Goal: Information Seeking & Learning: Learn about a topic

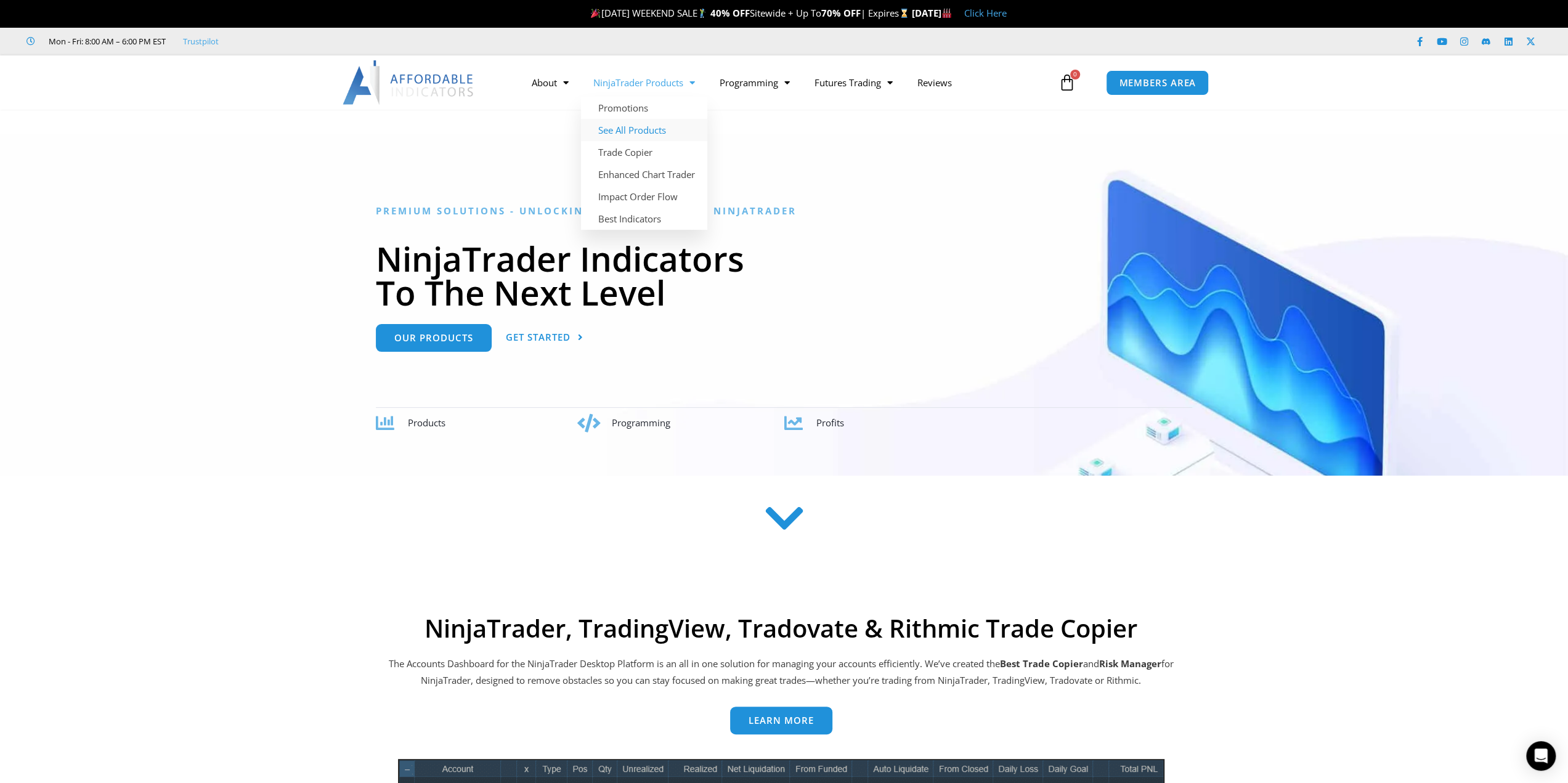
click at [658, 126] on link "See All Products" at bounding box center [644, 130] width 127 height 22
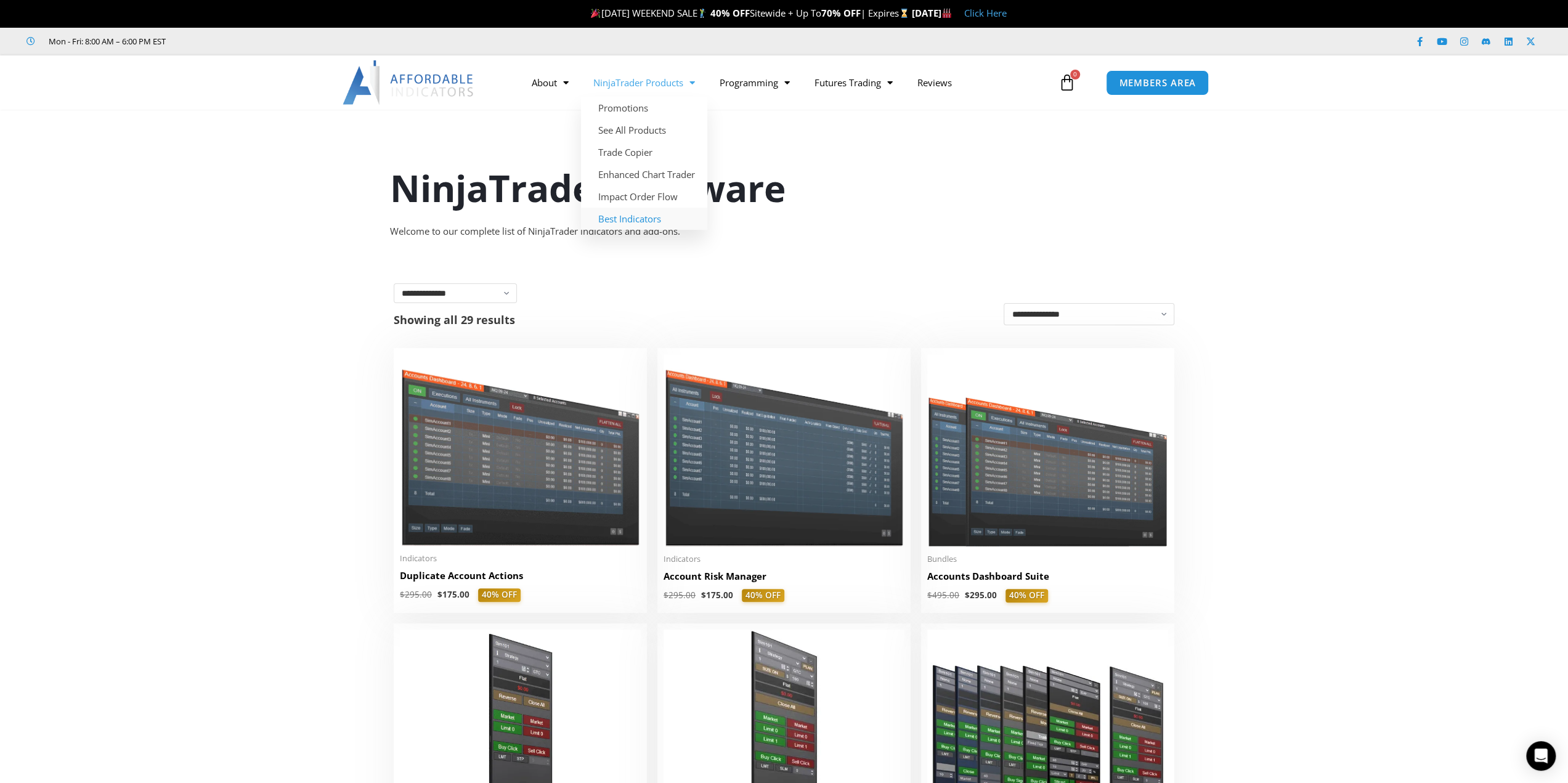
click at [654, 219] on link "Best Indicators" at bounding box center [644, 219] width 127 height 22
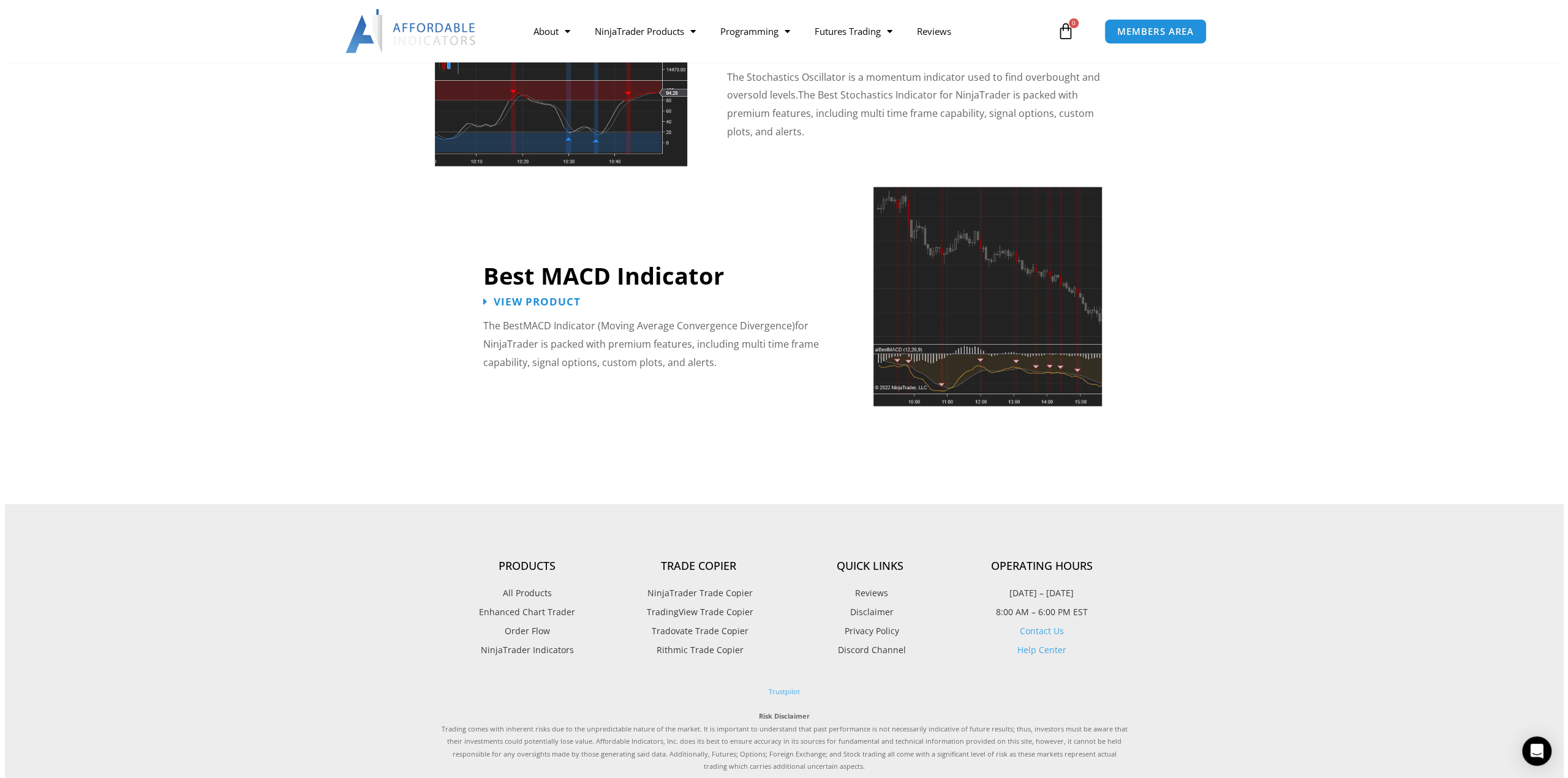
scroll to position [2864, 0]
